Goal: Entertainment & Leisure: Consume media (video, audio)

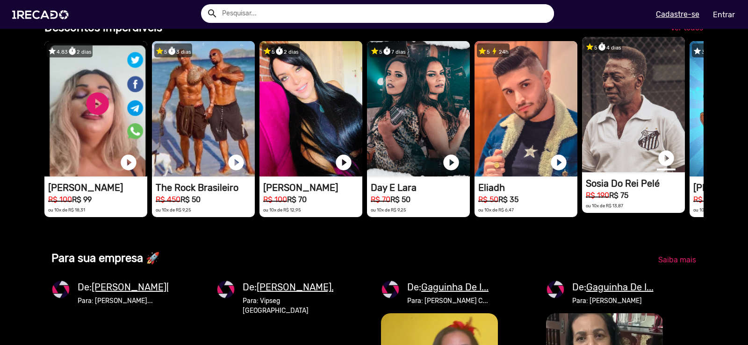
scroll to position [0, 2223]
click at [666, 168] on link "play_circle_filled" at bounding box center [666, 158] width 19 height 19
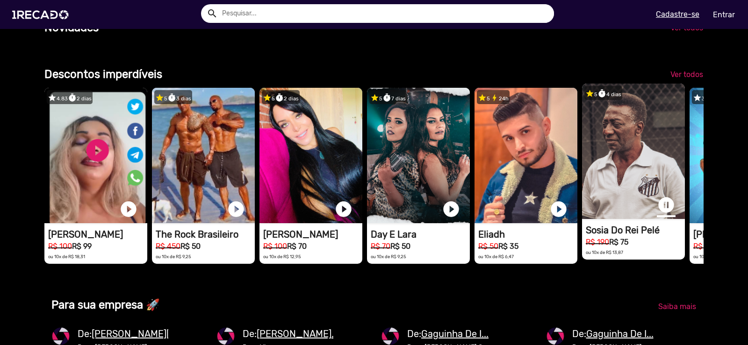
scroll to position [0, 741]
click at [670, 215] on link "pause_circle" at bounding box center [666, 205] width 19 height 19
click at [680, 79] on span "Ver todos" at bounding box center [686, 74] width 33 height 9
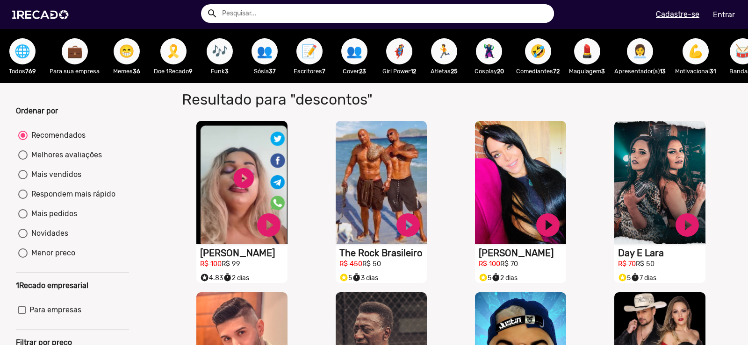
click at [28, 58] on span "🌐" at bounding box center [22, 51] width 16 height 26
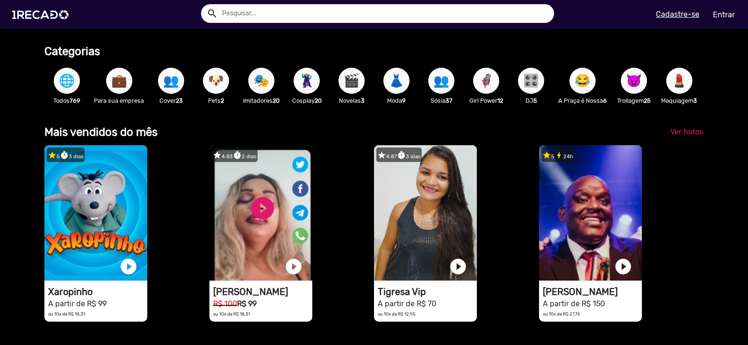
scroll to position [0, 741]
click at [684, 137] on span "Ver todos" at bounding box center [686, 132] width 33 height 9
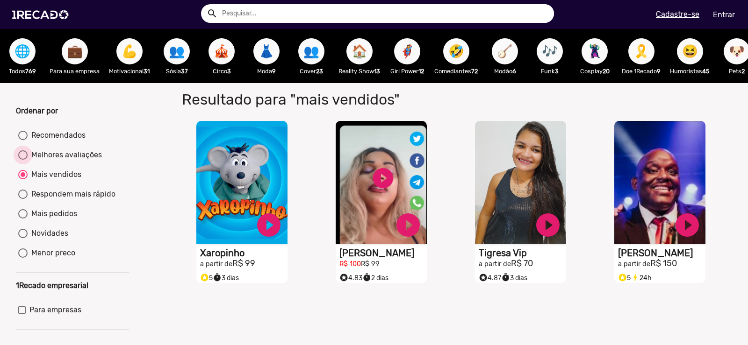
click at [23, 159] on div at bounding box center [22, 155] width 9 height 9
click at [23, 160] on input "Melhores avaliações" at bounding box center [22, 160] width 0 height 0
radio input "true"
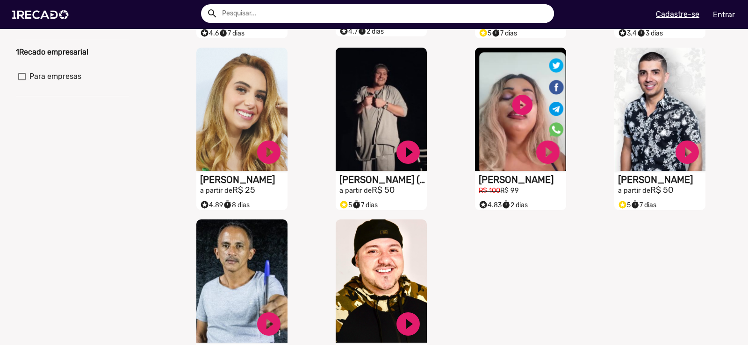
scroll to position [327, 0]
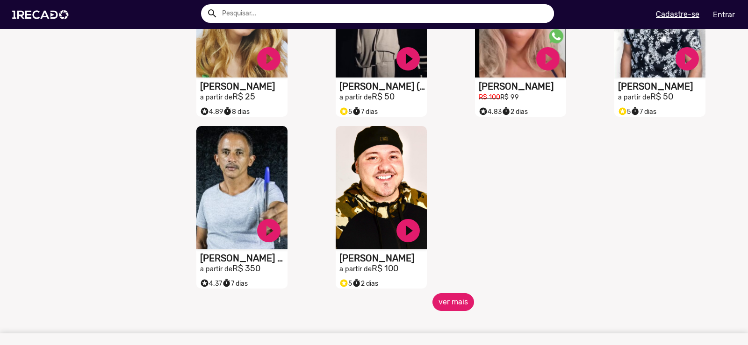
click at [456, 311] on button "ver mais" at bounding box center [453, 303] width 42 height 18
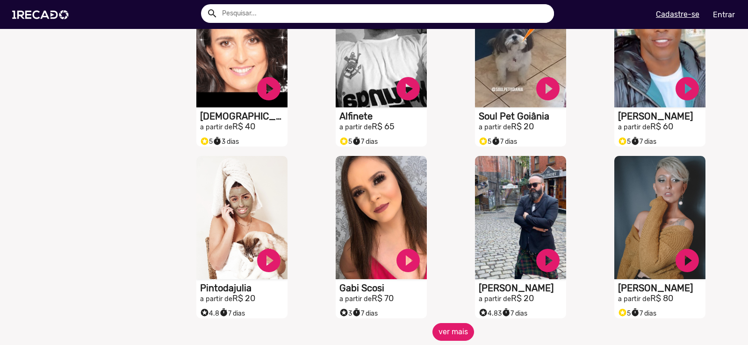
scroll to position [701, 0]
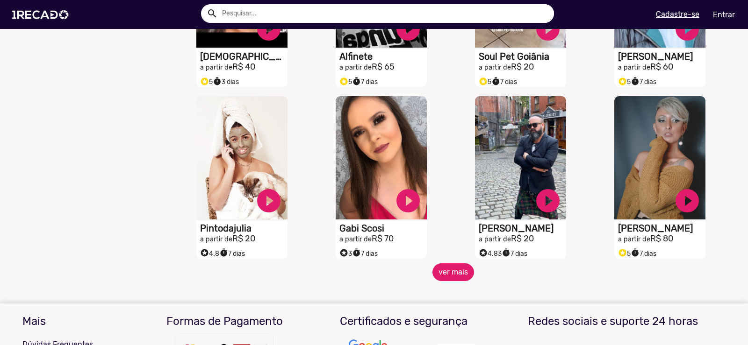
click at [449, 281] on button "ver mais" at bounding box center [453, 273] width 42 height 18
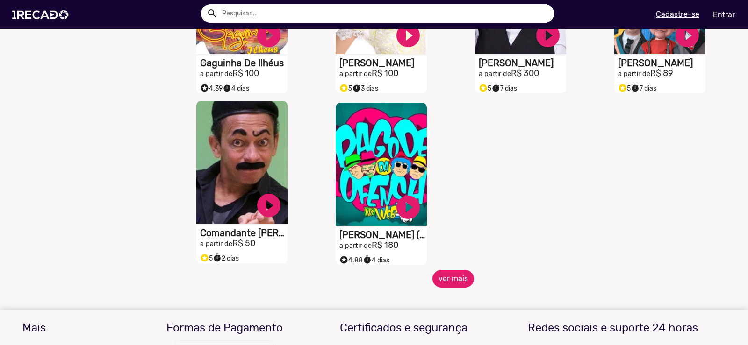
scroll to position [1215, 0]
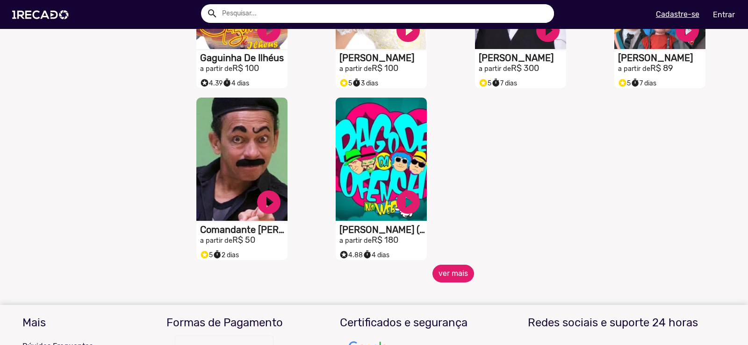
click at [449, 282] on button "ver mais" at bounding box center [453, 274] width 42 height 18
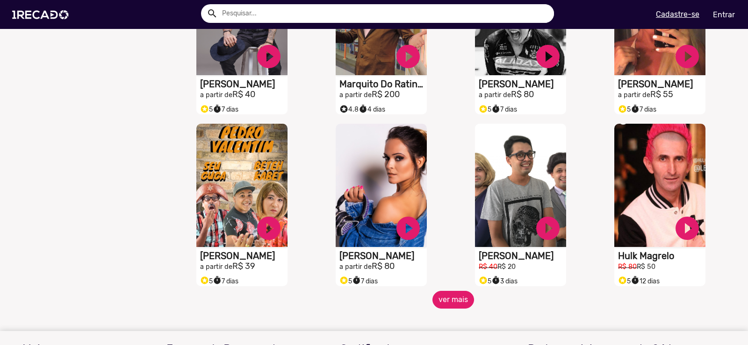
scroll to position [1589, 0]
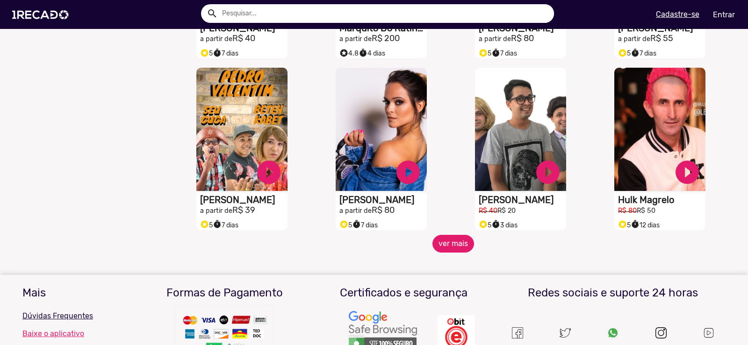
click at [449, 251] on button "ver mais" at bounding box center [453, 244] width 42 height 18
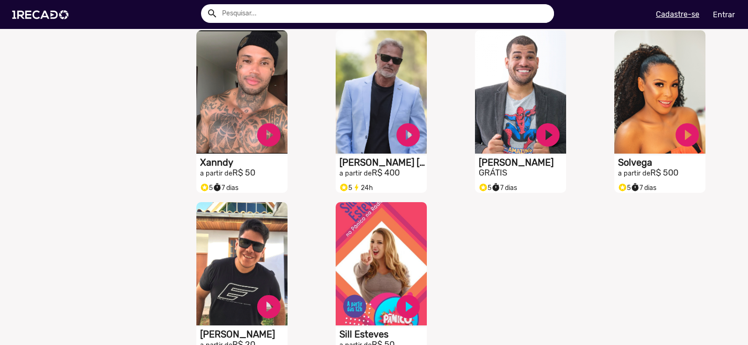
scroll to position [2057, 0]
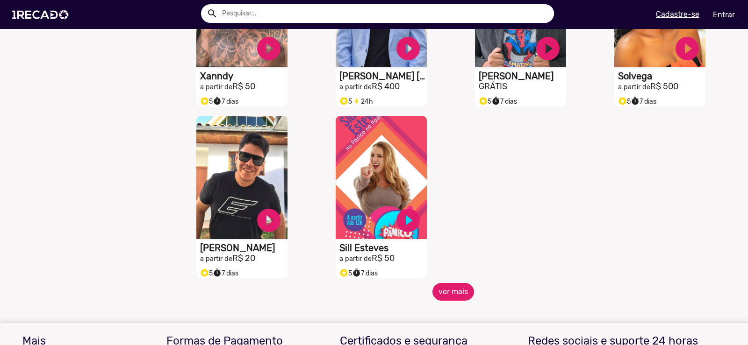
click at [454, 300] on button "ver mais" at bounding box center [453, 292] width 42 height 18
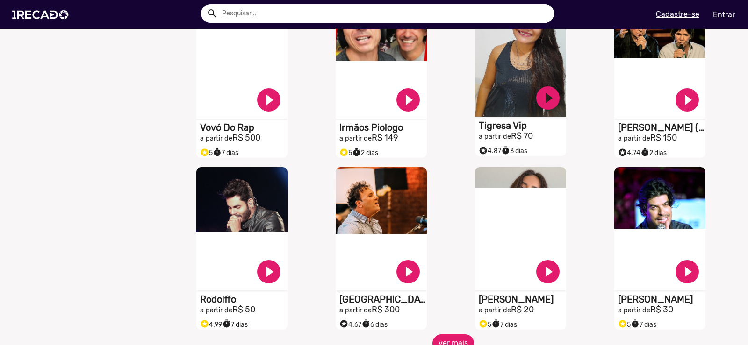
scroll to position [2384, 0]
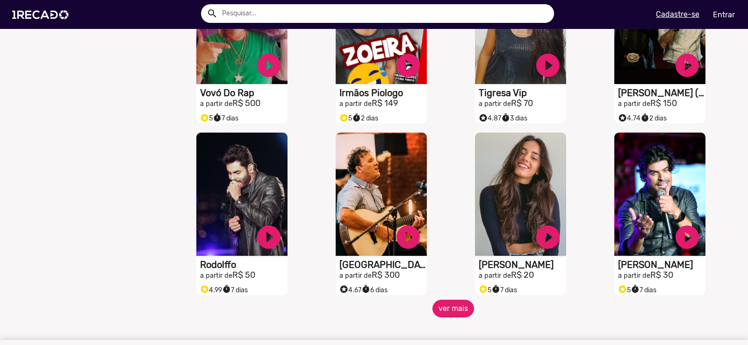
click at [457, 316] on button "ver mais" at bounding box center [453, 309] width 42 height 18
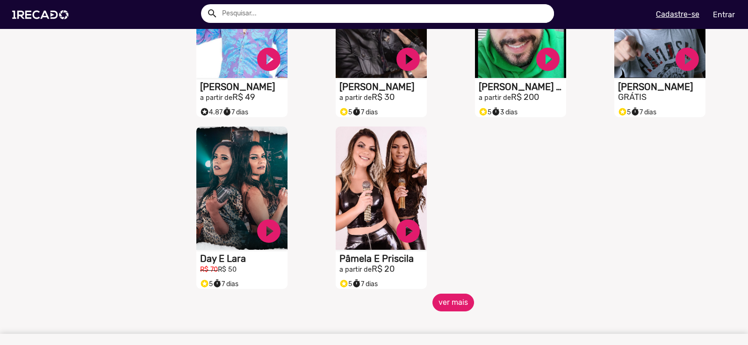
scroll to position [2992, 0]
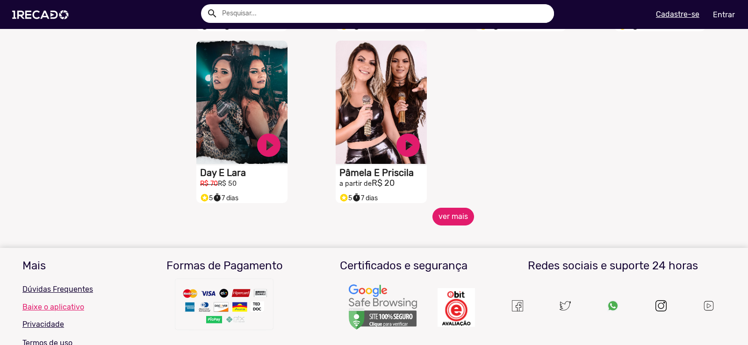
click at [465, 226] on button "ver mais" at bounding box center [453, 217] width 42 height 18
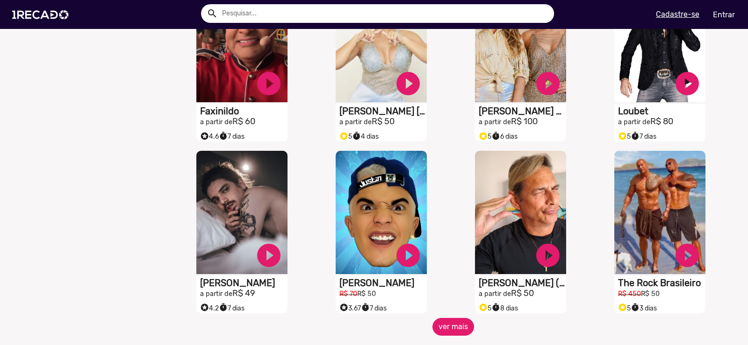
scroll to position [3366, 0]
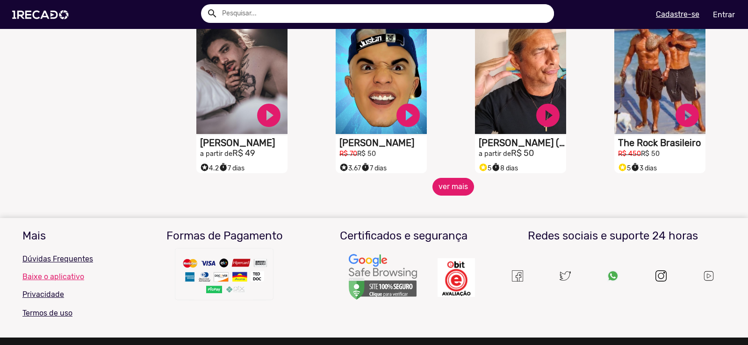
click at [458, 191] on button "ver mais" at bounding box center [453, 187] width 42 height 18
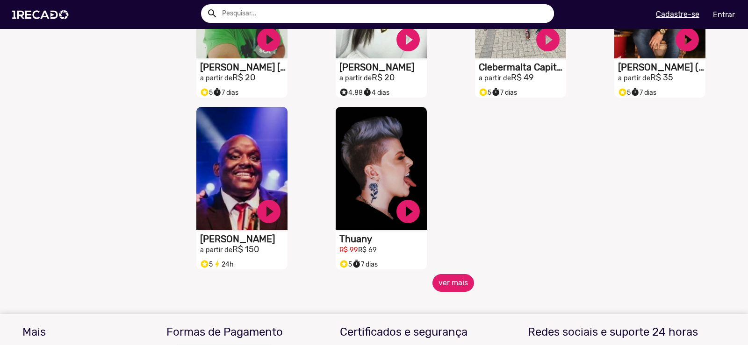
scroll to position [3787, 0]
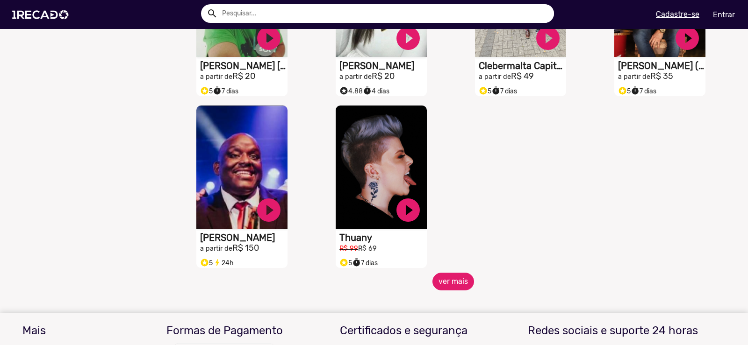
click at [460, 287] on button "ver mais" at bounding box center [453, 282] width 42 height 18
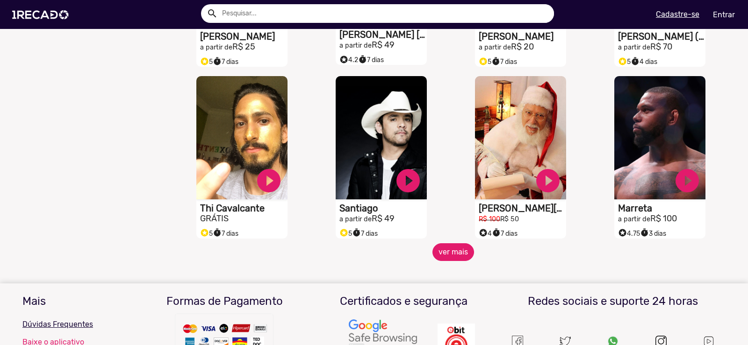
scroll to position [4161, 0]
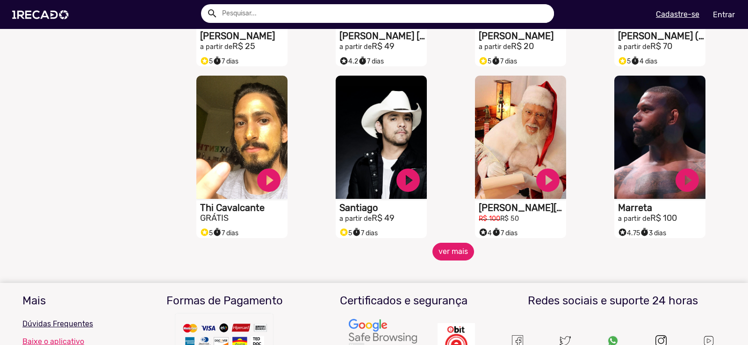
click at [459, 260] on button "ver mais" at bounding box center [453, 252] width 42 height 18
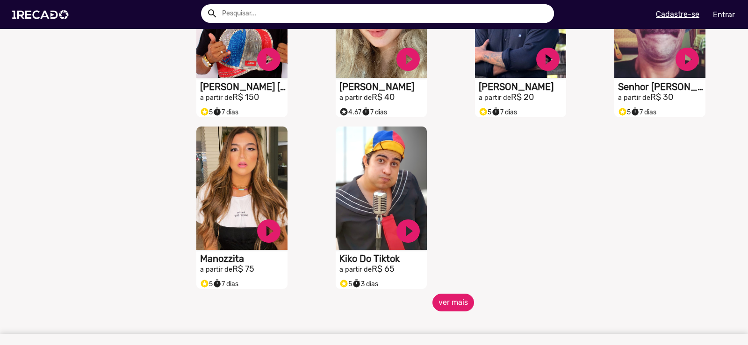
scroll to position [4628, 0]
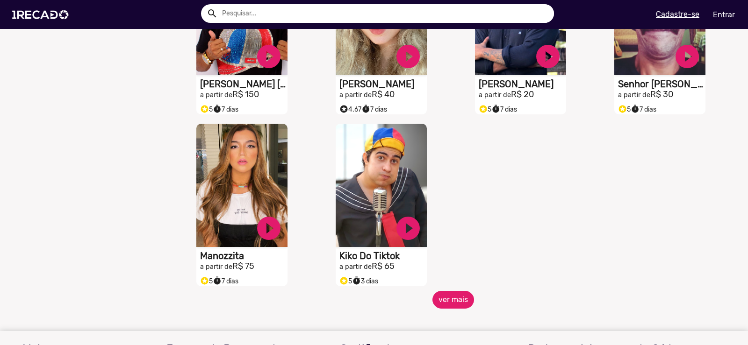
click at [457, 303] on button "ver mais" at bounding box center [453, 300] width 42 height 18
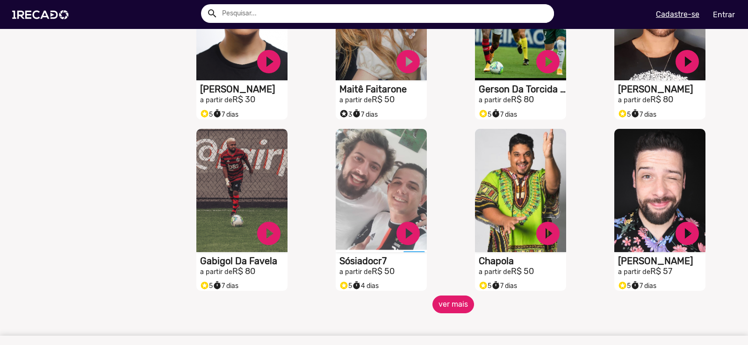
scroll to position [5002, 0]
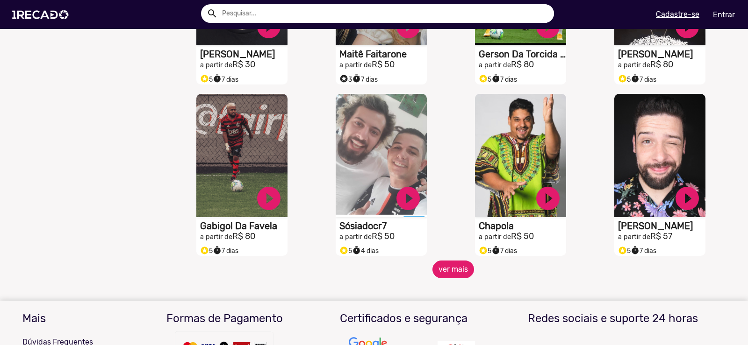
click at [443, 279] on button "ver mais" at bounding box center [453, 270] width 42 height 18
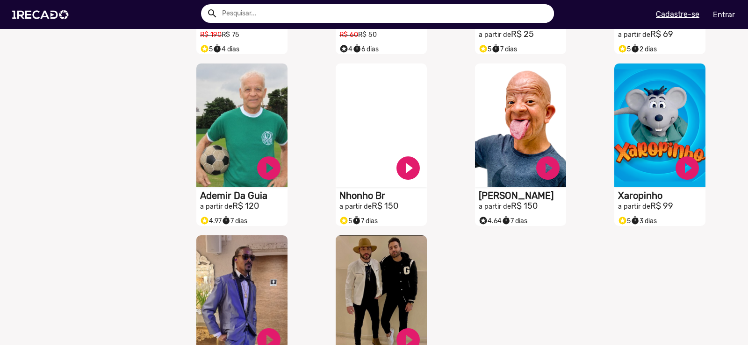
scroll to position [5470, 0]
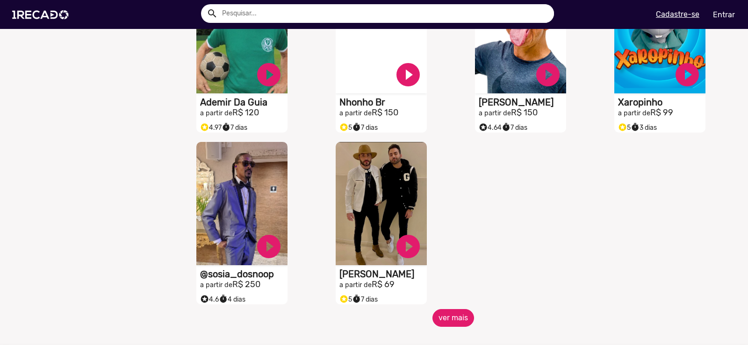
click at [450, 327] on button "ver mais" at bounding box center [453, 318] width 42 height 18
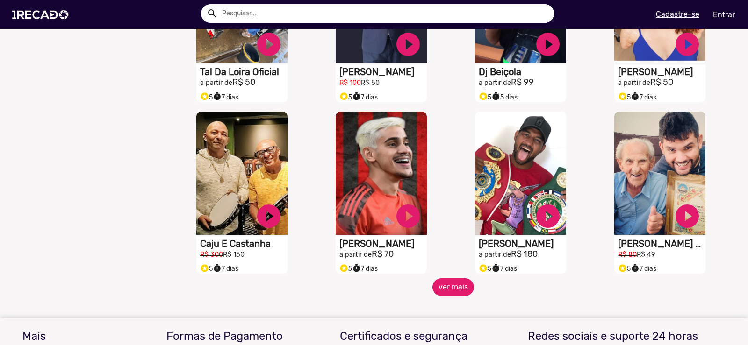
scroll to position [5937, 0]
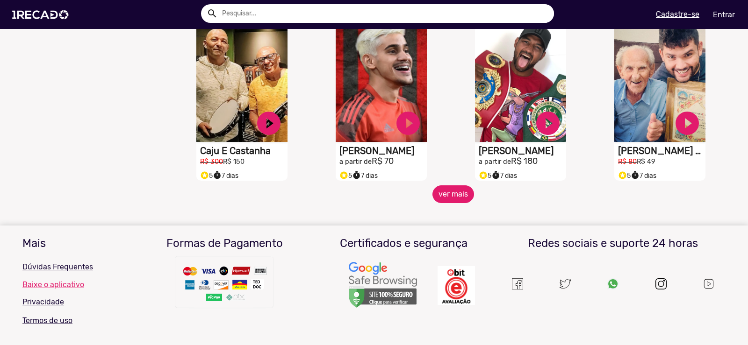
click at [452, 203] on button "ver mais" at bounding box center [453, 195] width 42 height 18
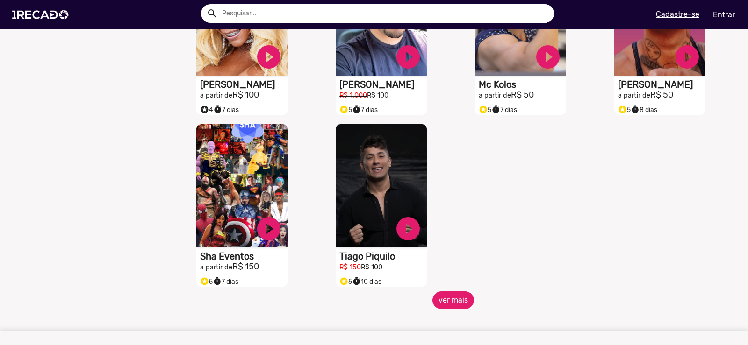
scroll to position [6358, 0]
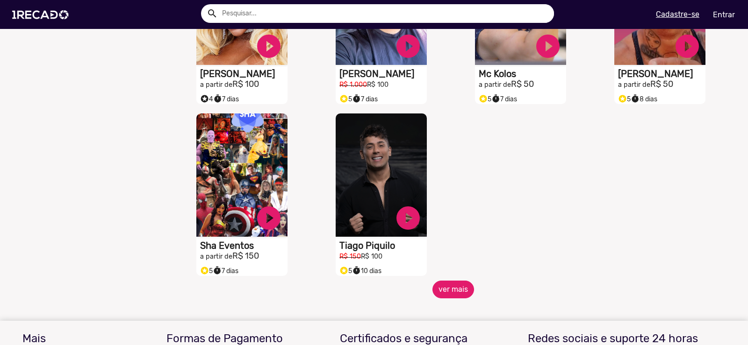
click at [455, 292] on button "ver mais" at bounding box center [453, 290] width 42 height 18
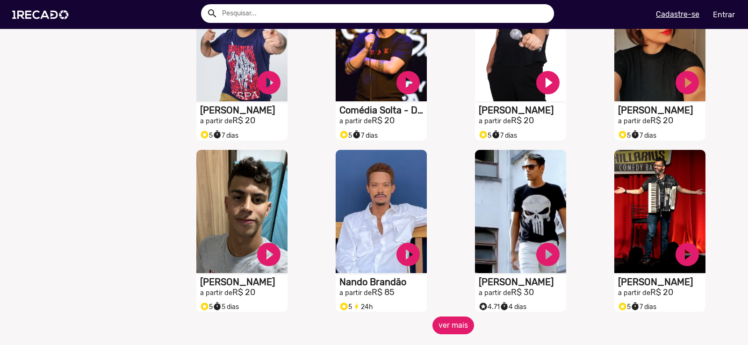
scroll to position [6779, 0]
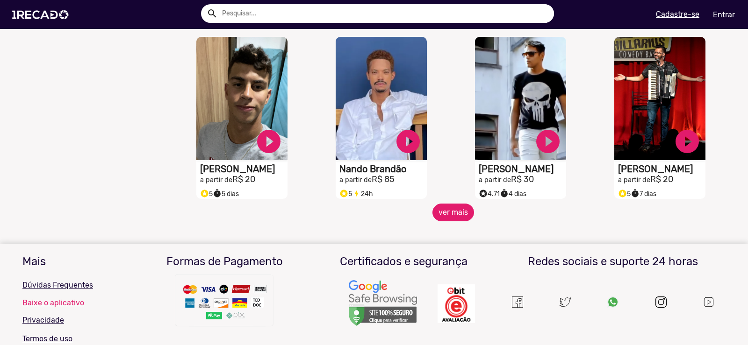
click at [451, 222] on button "ver mais" at bounding box center [453, 213] width 42 height 18
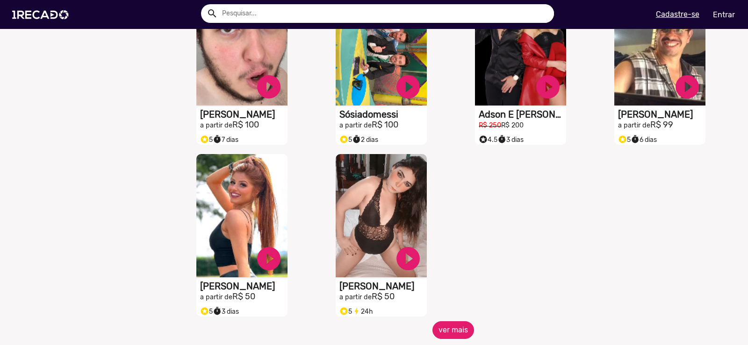
scroll to position [7199, 0]
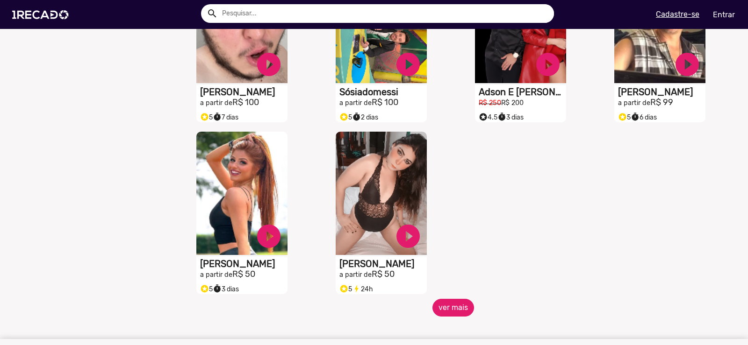
click at [448, 311] on button "ver mais" at bounding box center [453, 308] width 42 height 18
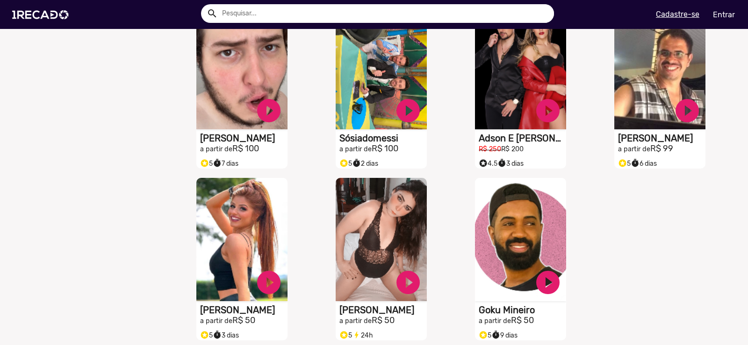
scroll to position [7153, 0]
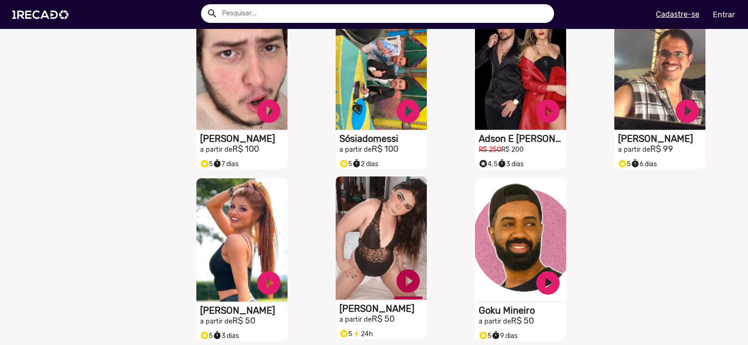
click at [410, 287] on link "play_circle_filled" at bounding box center [408, 281] width 28 height 28
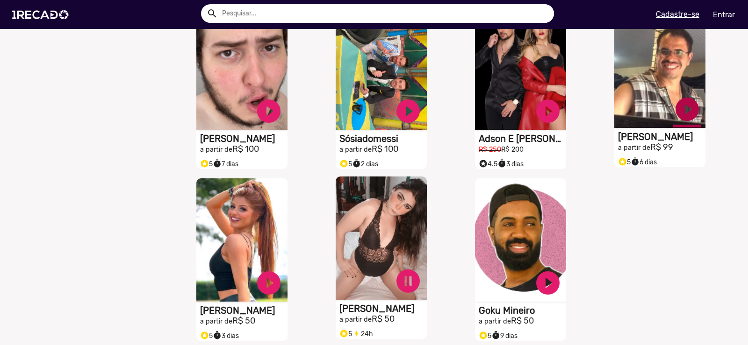
click at [681, 117] on link "play_circle_filled" at bounding box center [687, 109] width 28 height 28
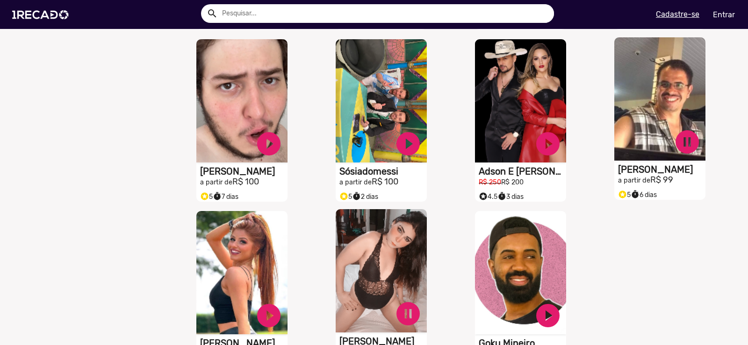
scroll to position [7106, 0]
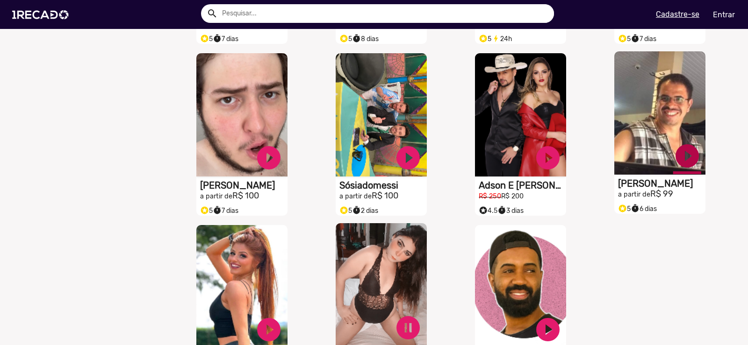
click at [676, 159] on link "play_circle_filled" at bounding box center [687, 156] width 28 height 28
click at [396, 332] on link "pause_circle" at bounding box center [408, 328] width 28 height 28
click at [659, 129] on video "S1RECADO vídeos dedicados para fãs e empresas" at bounding box center [659, 112] width 91 height 123
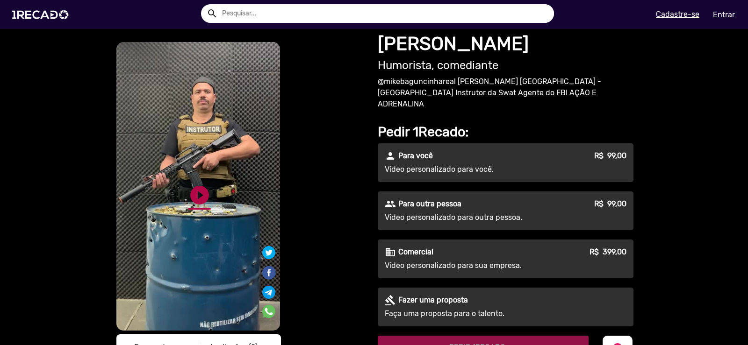
click at [195, 190] on link "play_circle_filled" at bounding box center [199, 195] width 22 height 22
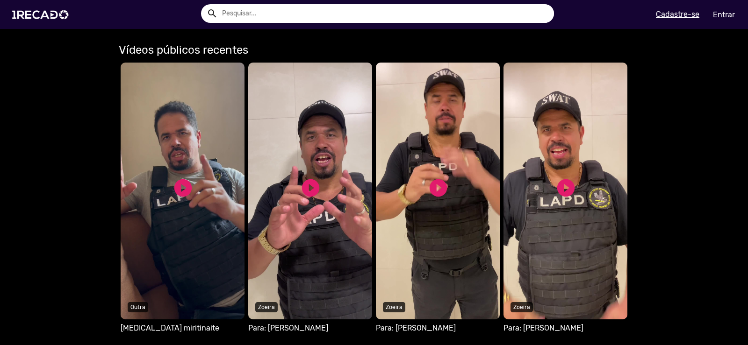
scroll to position [514, 0]
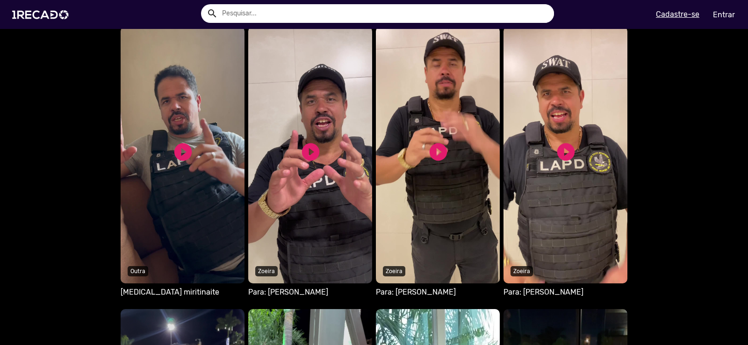
click at [175, 184] on video "Seu navegador não reproduz vídeo em HTML5" at bounding box center [183, 155] width 124 height 257
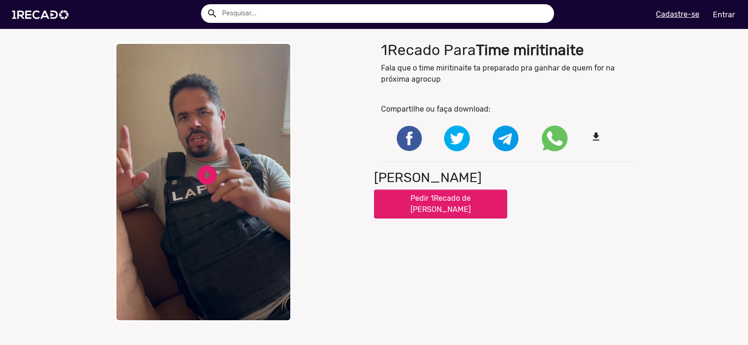
click at [185, 183] on video "Your browser does not support HTML5 video." at bounding box center [204, 182] width 178 height 280
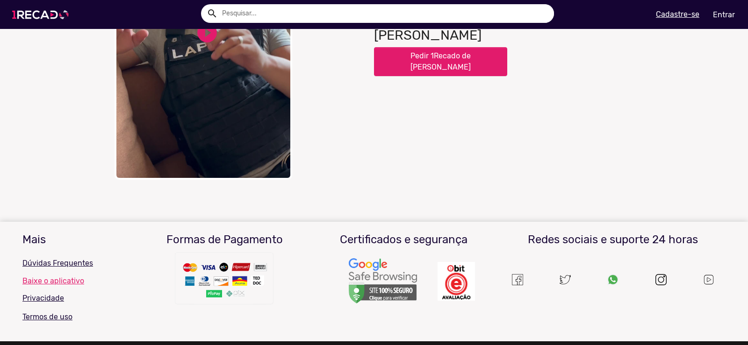
scroll to position [27, 0]
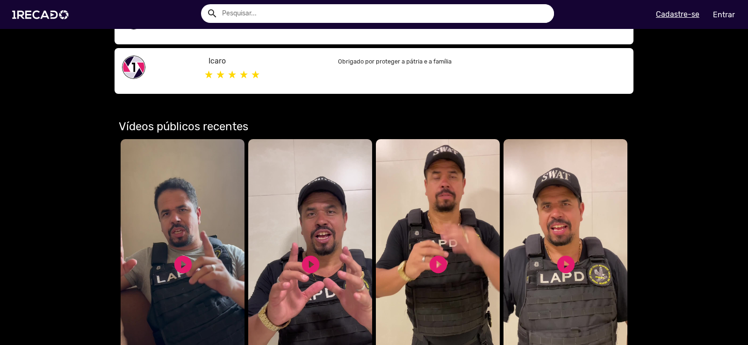
scroll to position [421, 0]
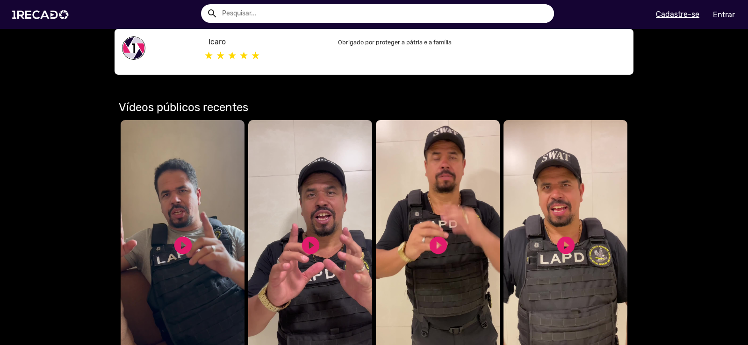
click at [312, 231] on div "play_circle_filled" at bounding box center [310, 245] width 21 height 28
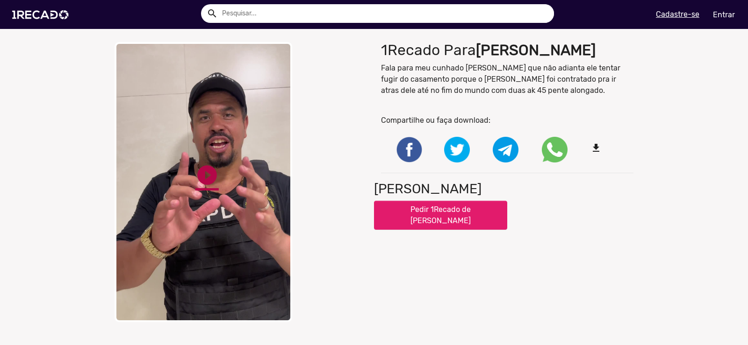
click at [205, 169] on link "play_circle_filled" at bounding box center [206, 175] width 23 height 23
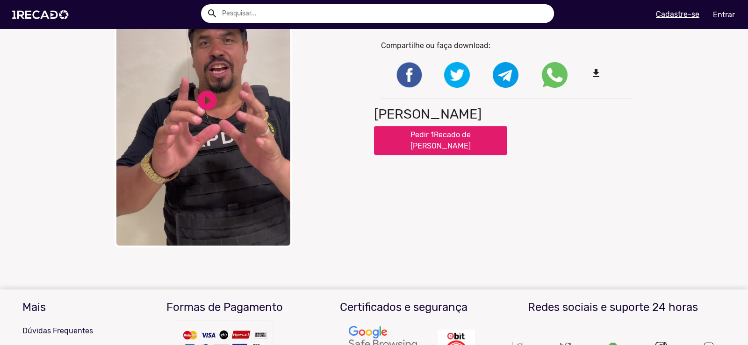
scroll to position [187, 0]
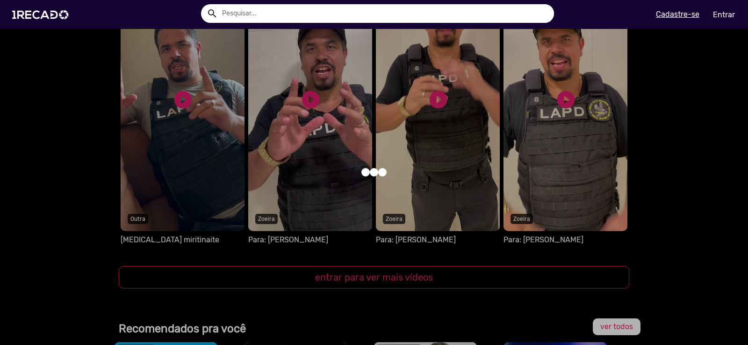
scroll to position [567, 0]
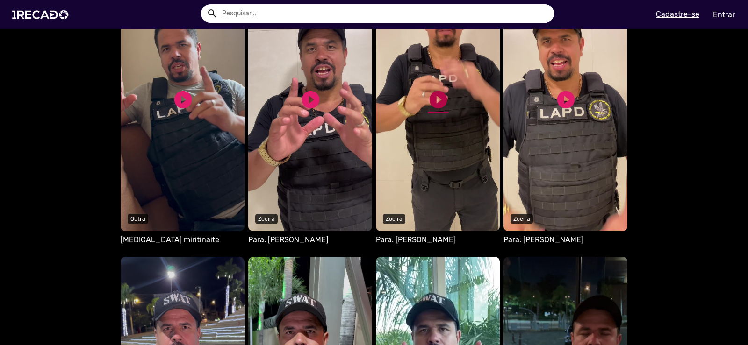
click at [439, 104] on link "play_circle_filled" at bounding box center [438, 99] width 21 height 21
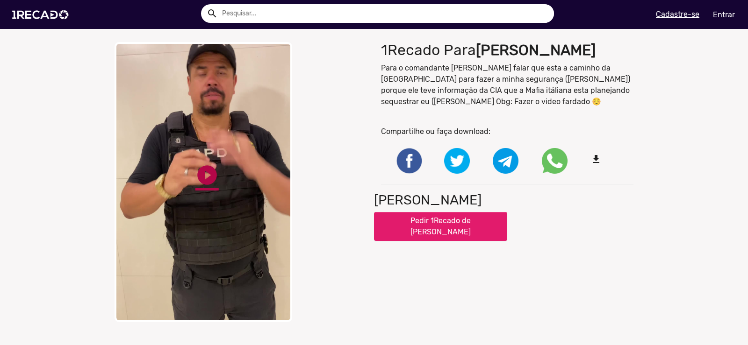
click at [201, 173] on link "play_circle_filled" at bounding box center [206, 175] width 23 height 23
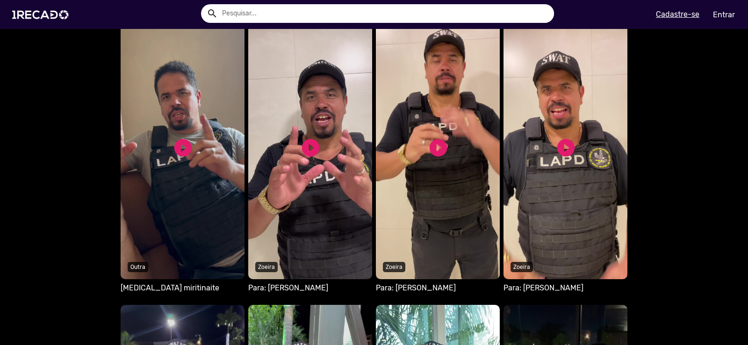
scroll to position [514, 0]
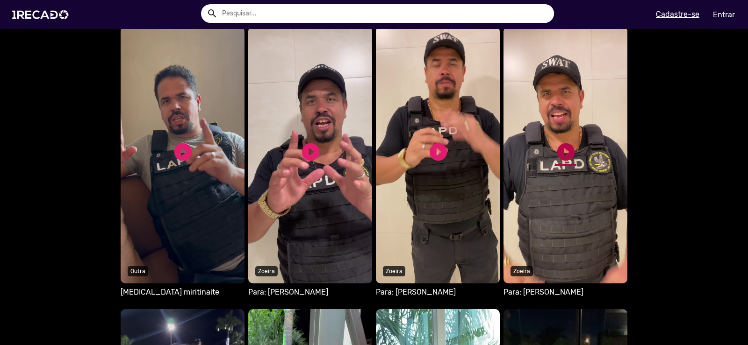
click at [555, 154] on link "play_circle_filled" at bounding box center [565, 152] width 21 height 21
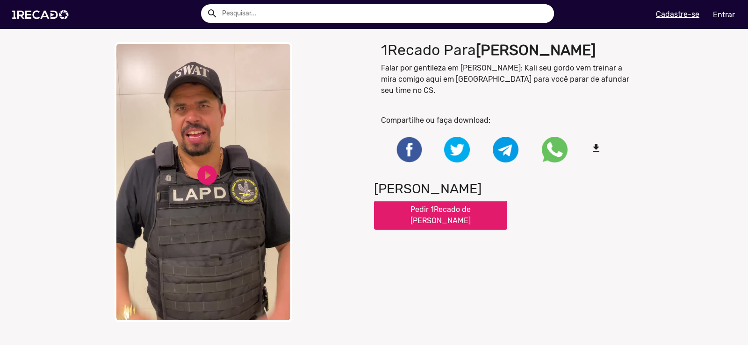
click at [189, 179] on video "Your browser does not support HTML5 video." at bounding box center [204, 182] width 178 height 280
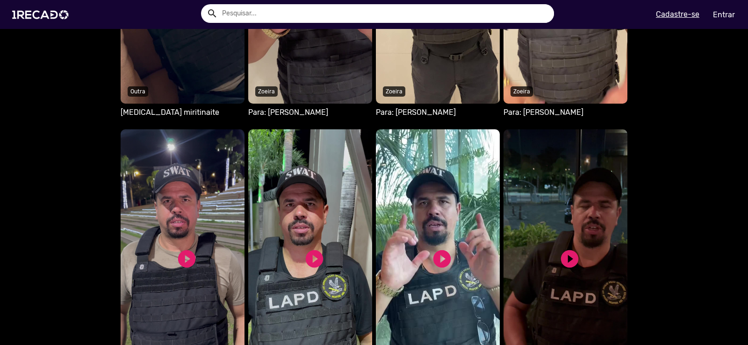
scroll to position [795, 0]
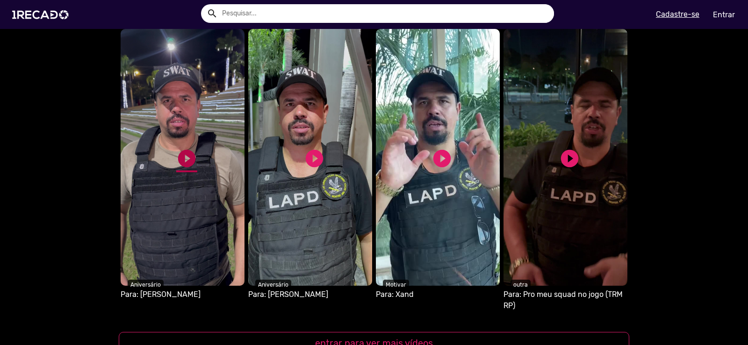
click at [183, 163] on link "play_circle_filled" at bounding box center [186, 158] width 21 height 21
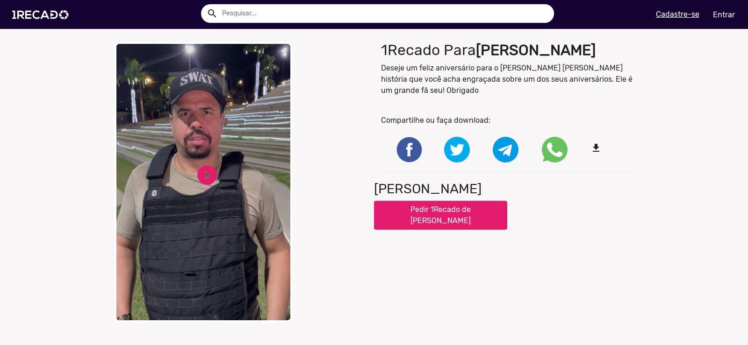
click at [183, 163] on video "Your browser does not support HTML5 video." at bounding box center [204, 182] width 178 height 280
